Goal: Use online tool/utility: Utilize a website feature to perform a specific function

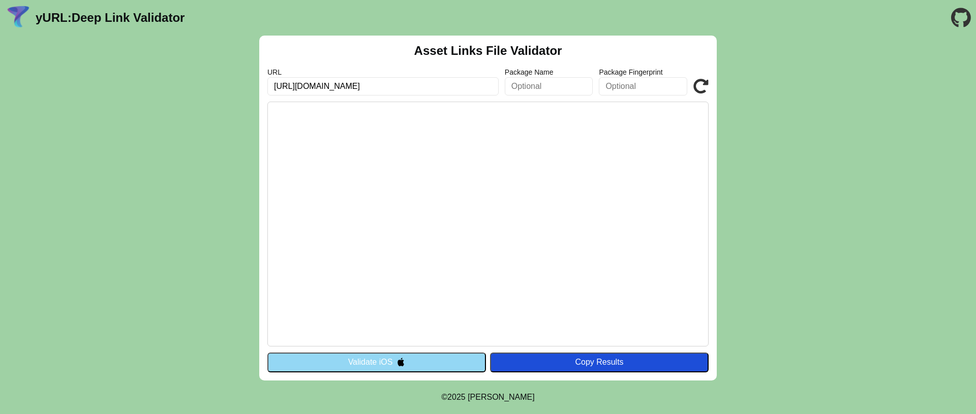
type input "[URL][DOMAIN_NAME]"
click at [441, 357] on button "Validate iOS" at bounding box center [376, 362] width 219 height 19
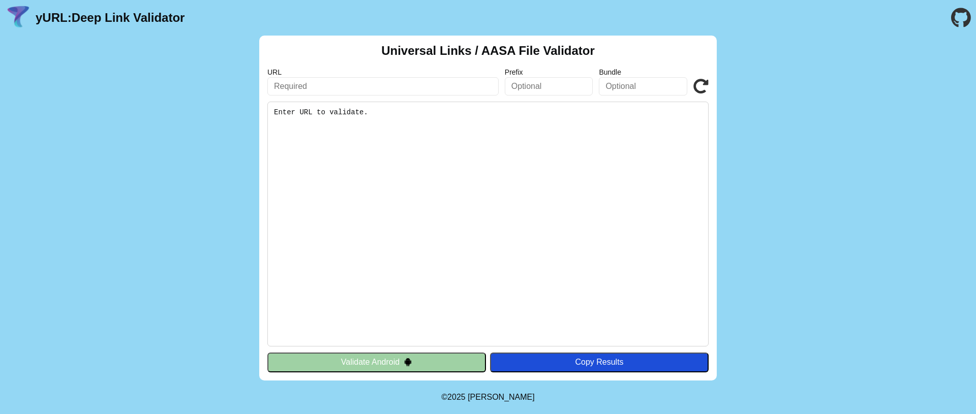
click at [354, 86] on input "text" at bounding box center [382, 86] width 231 height 18
paste input "[URL][DOMAIN_NAME]"
type input "[URL][DOMAIN_NAME]"
click at [450, 359] on button "Validate Android" at bounding box center [376, 362] width 219 height 19
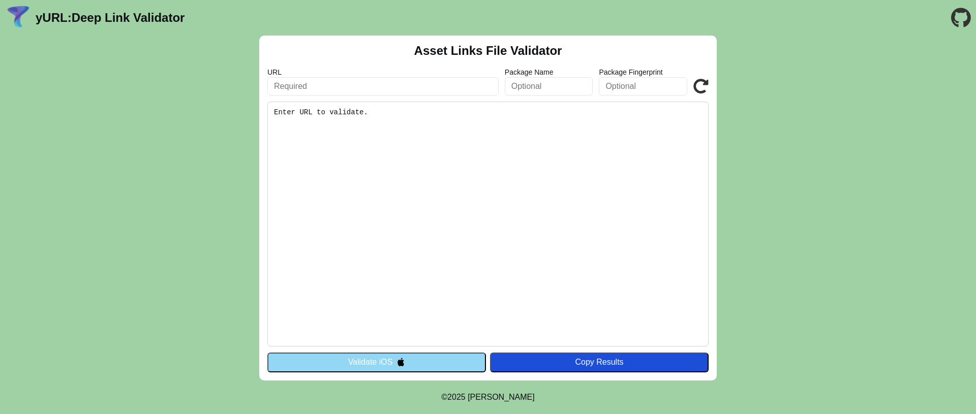
click at [358, 94] on input "text" at bounding box center [382, 86] width 231 height 18
paste input "[URL][DOMAIN_NAME]"
type input "[URL][DOMAIN_NAME]"
click at [359, 110] on pre "Enter URL to validate." at bounding box center [487, 224] width 441 height 245
click at [359, 113] on pre "Enter URL to validate." at bounding box center [487, 224] width 441 height 245
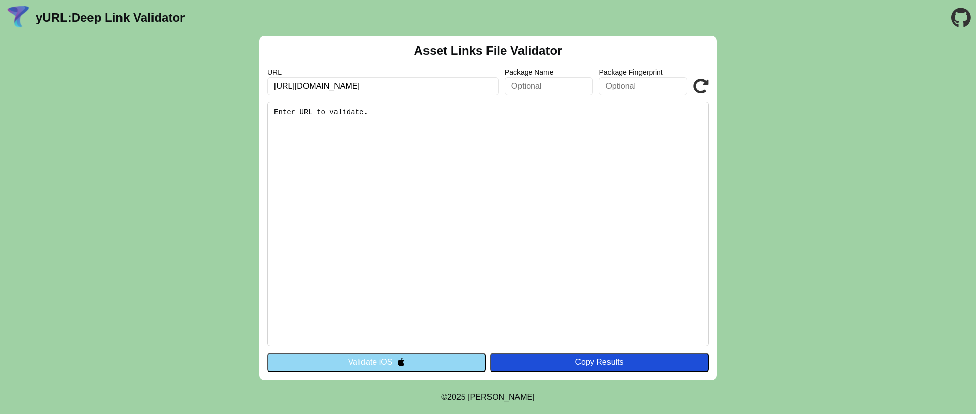
click at [439, 88] on input "[URL][DOMAIN_NAME]" at bounding box center [382, 86] width 231 height 18
click button "Validate" at bounding box center [0, 0] width 0 height 0
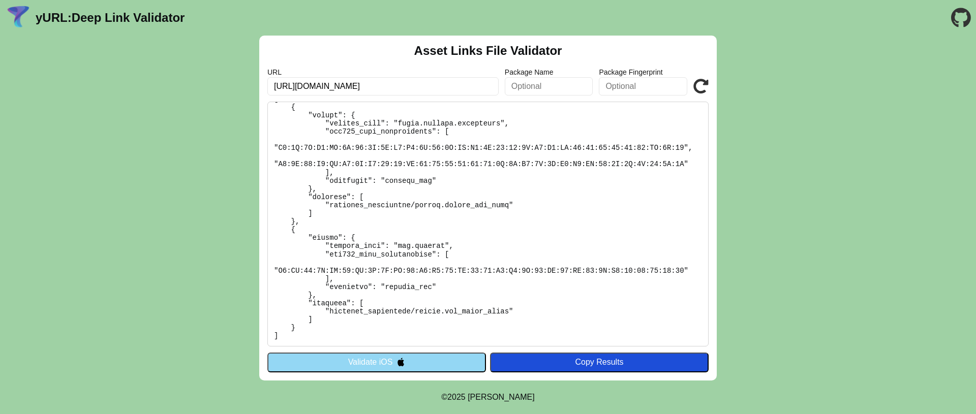
scroll to position [79, 0]
